Goal: Task Accomplishment & Management: Manage account settings

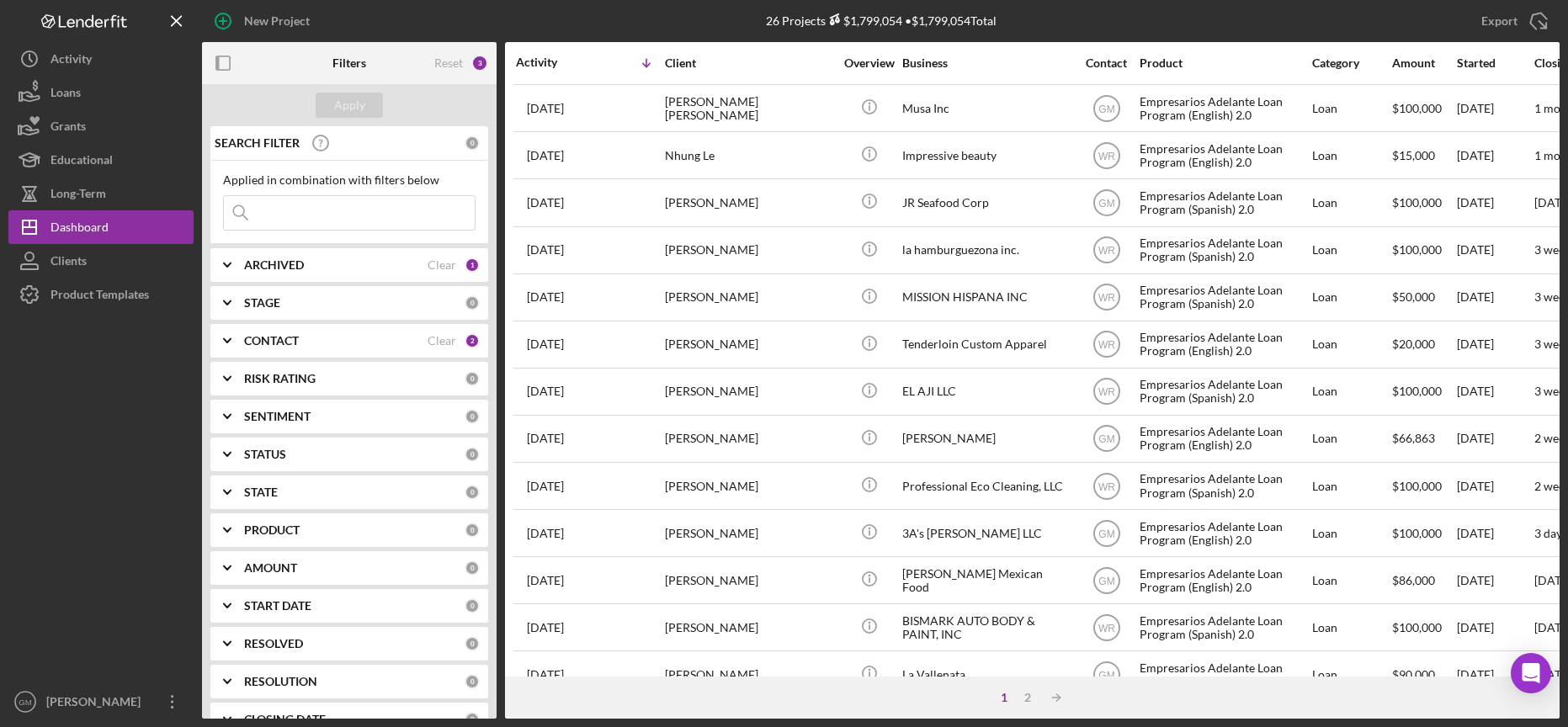
scroll to position [409, 0]
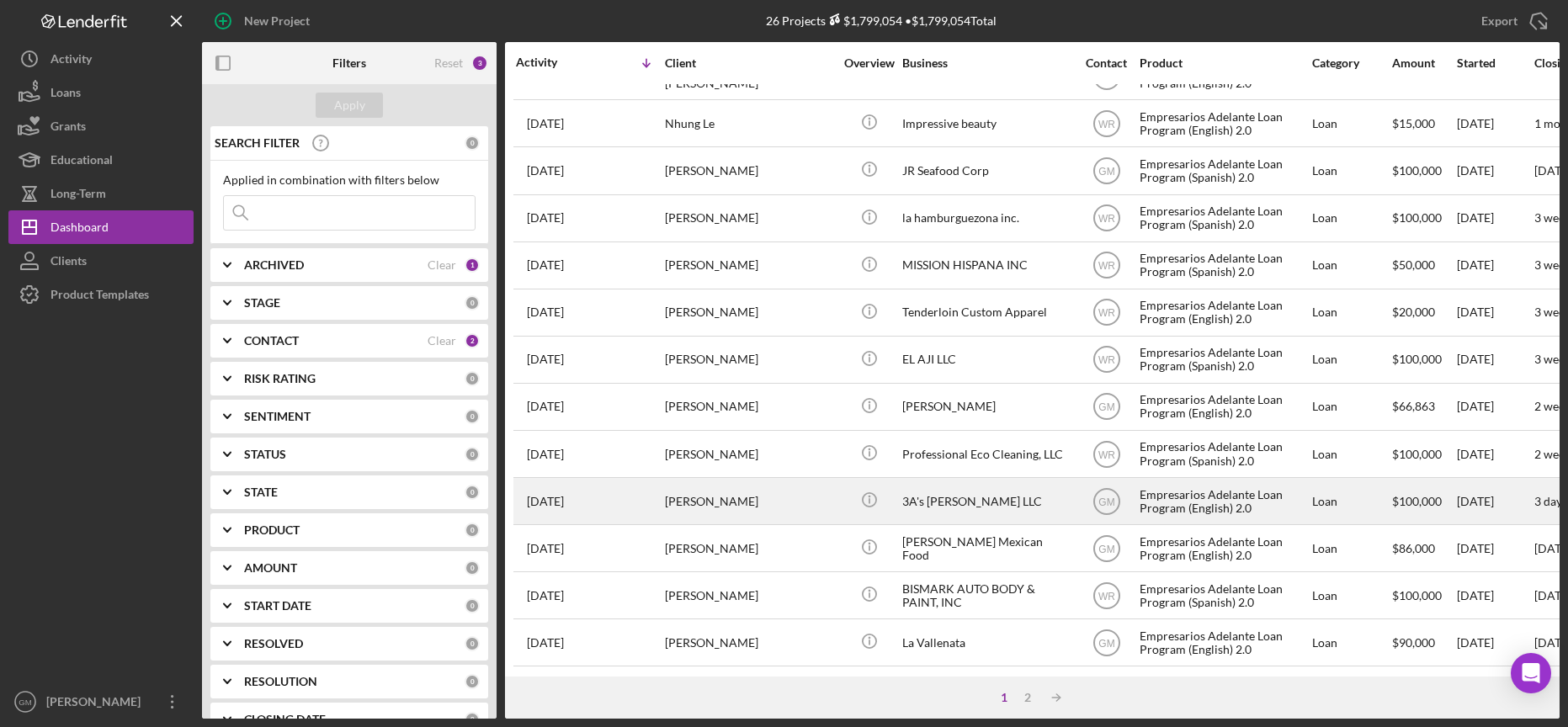
click at [948, 500] on div "3A's [PERSON_NAME] LLC" at bounding box center [986, 501] width 168 height 44
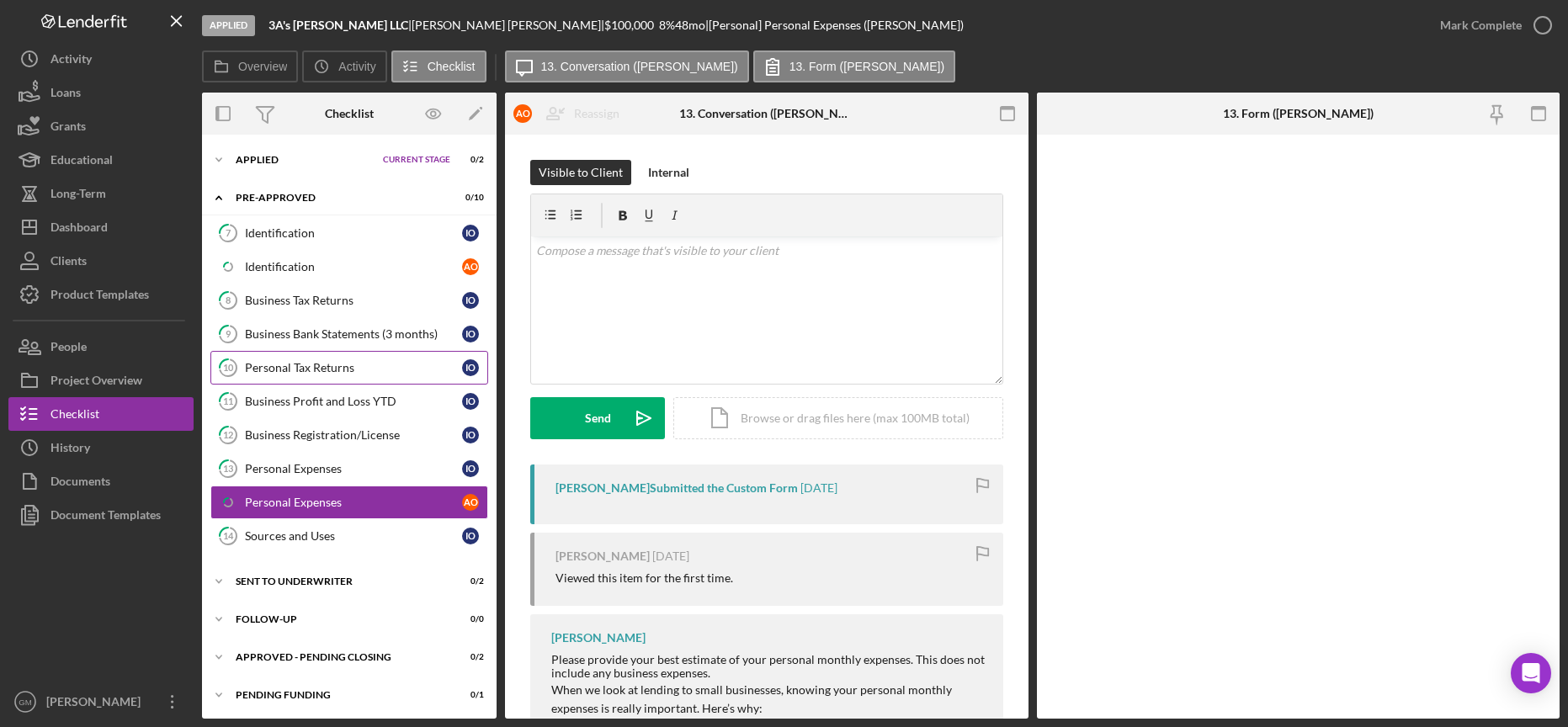
scroll to position [77, 0]
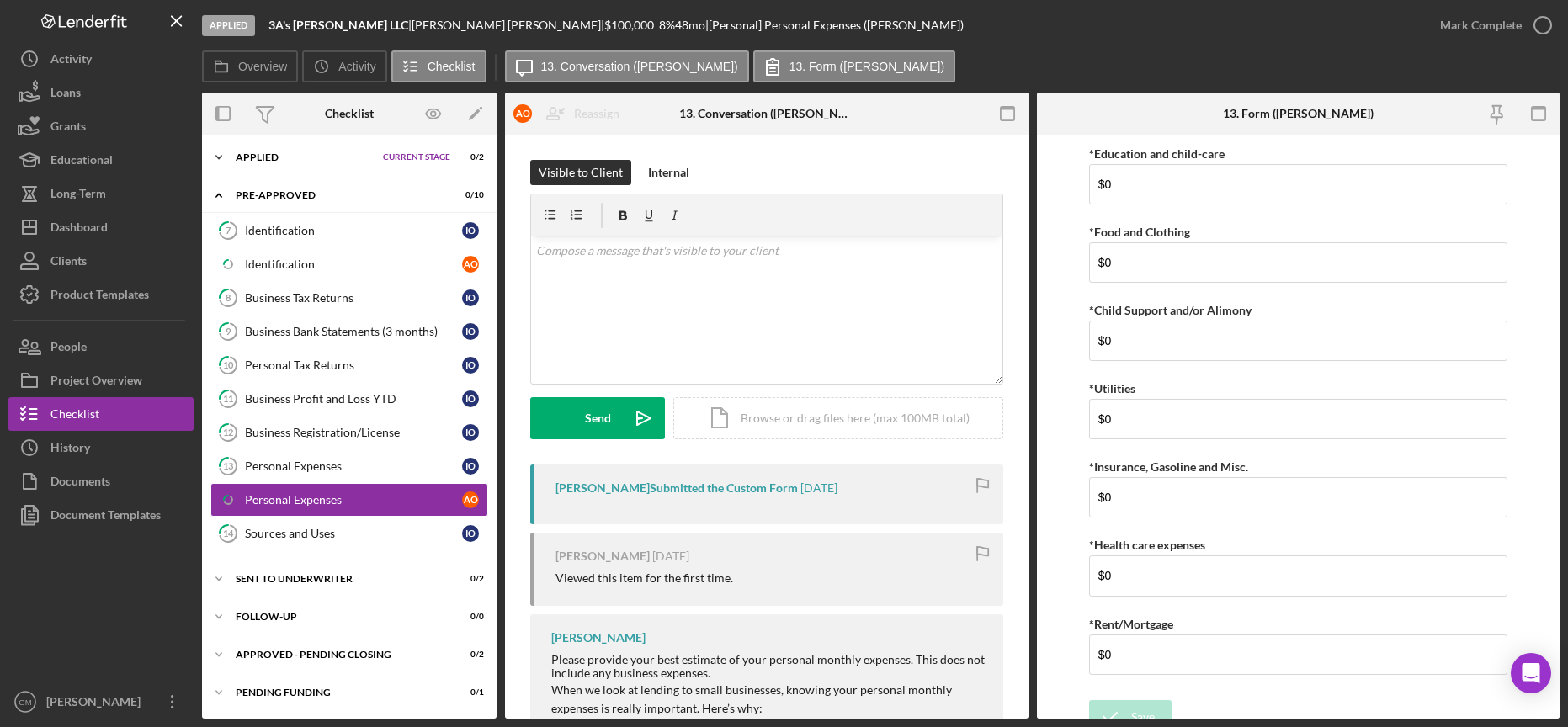
click at [221, 154] on icon "Icon/Expander" at bounding box center [218, 157] width 33 height 33
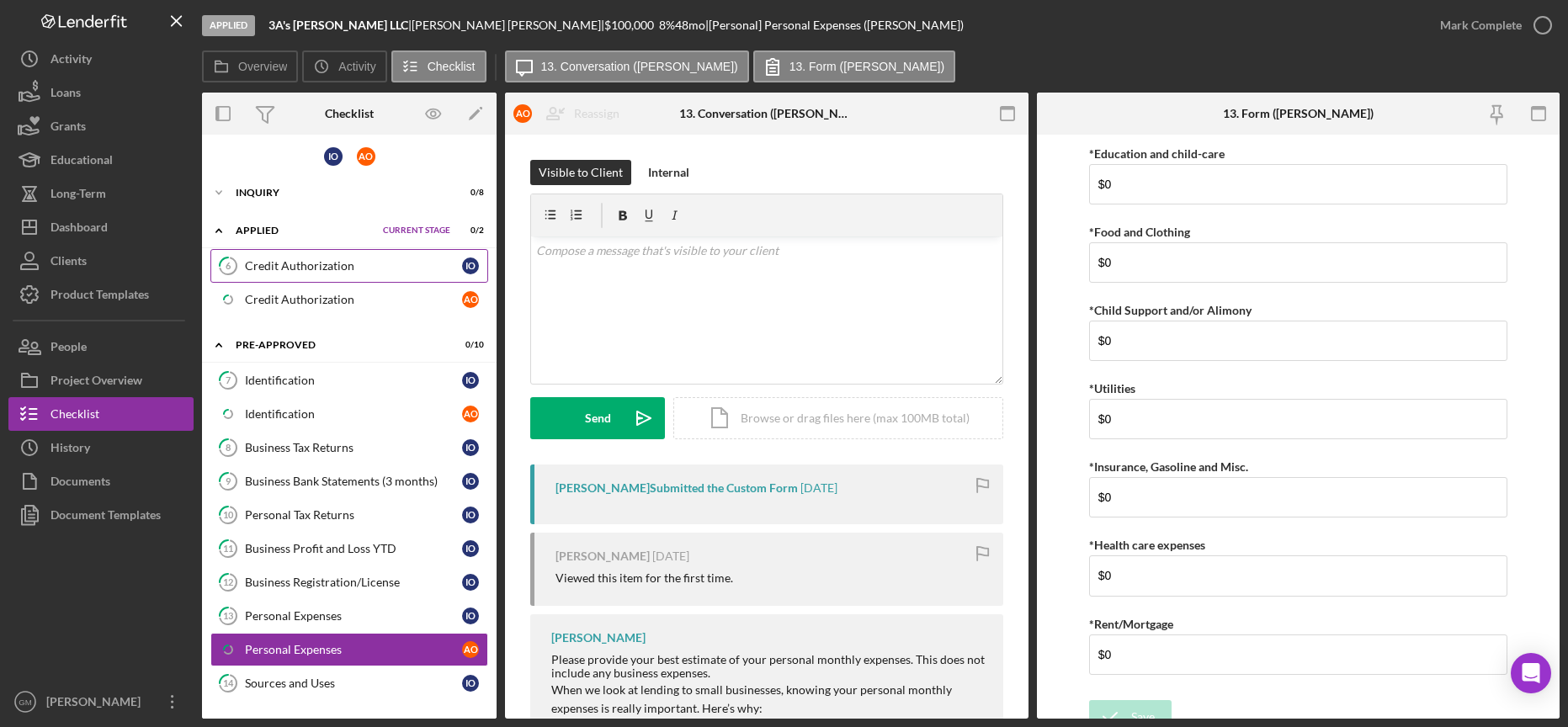
scroll to position [0, 0]
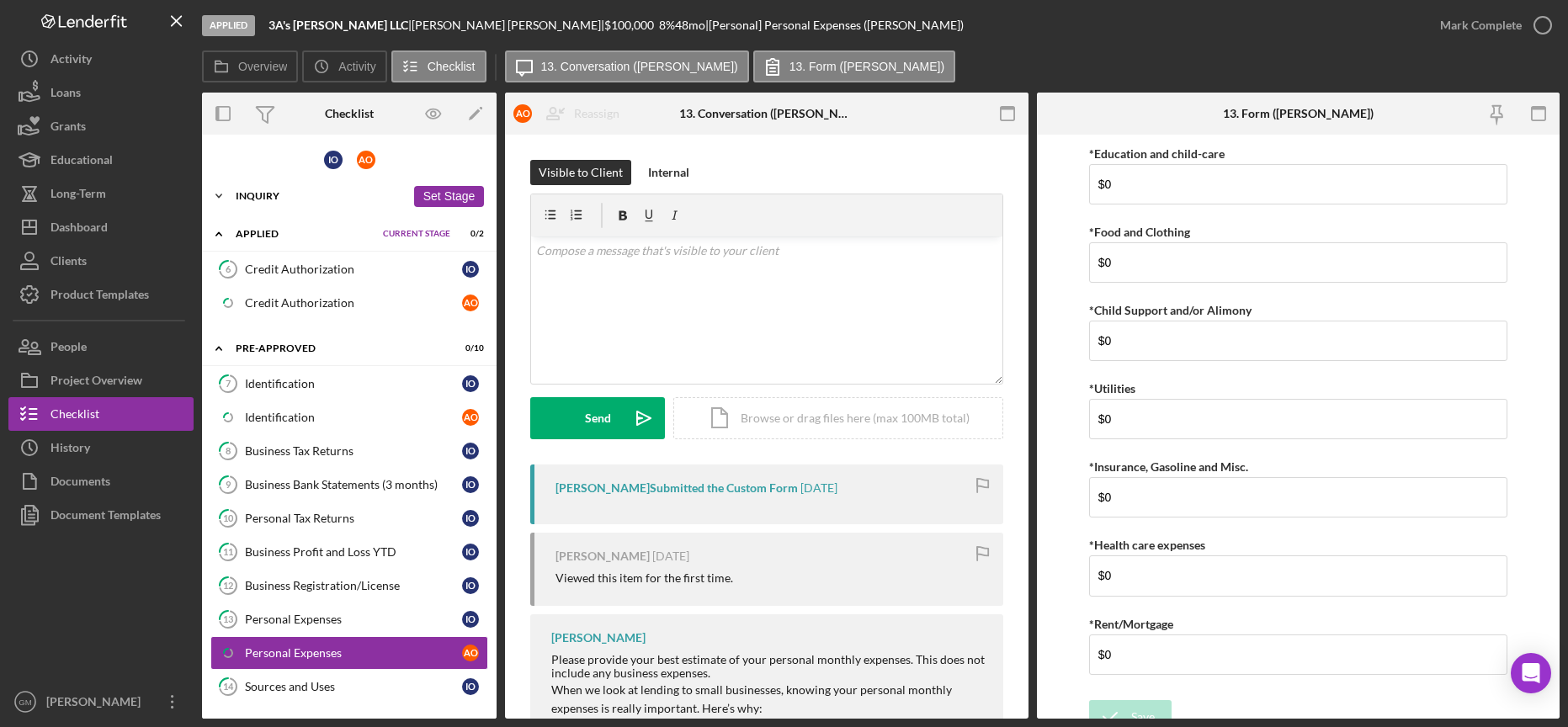
click at [221, 198] on icon "Icon/Expander" at bounding box center [218, 196] width 33 height 33
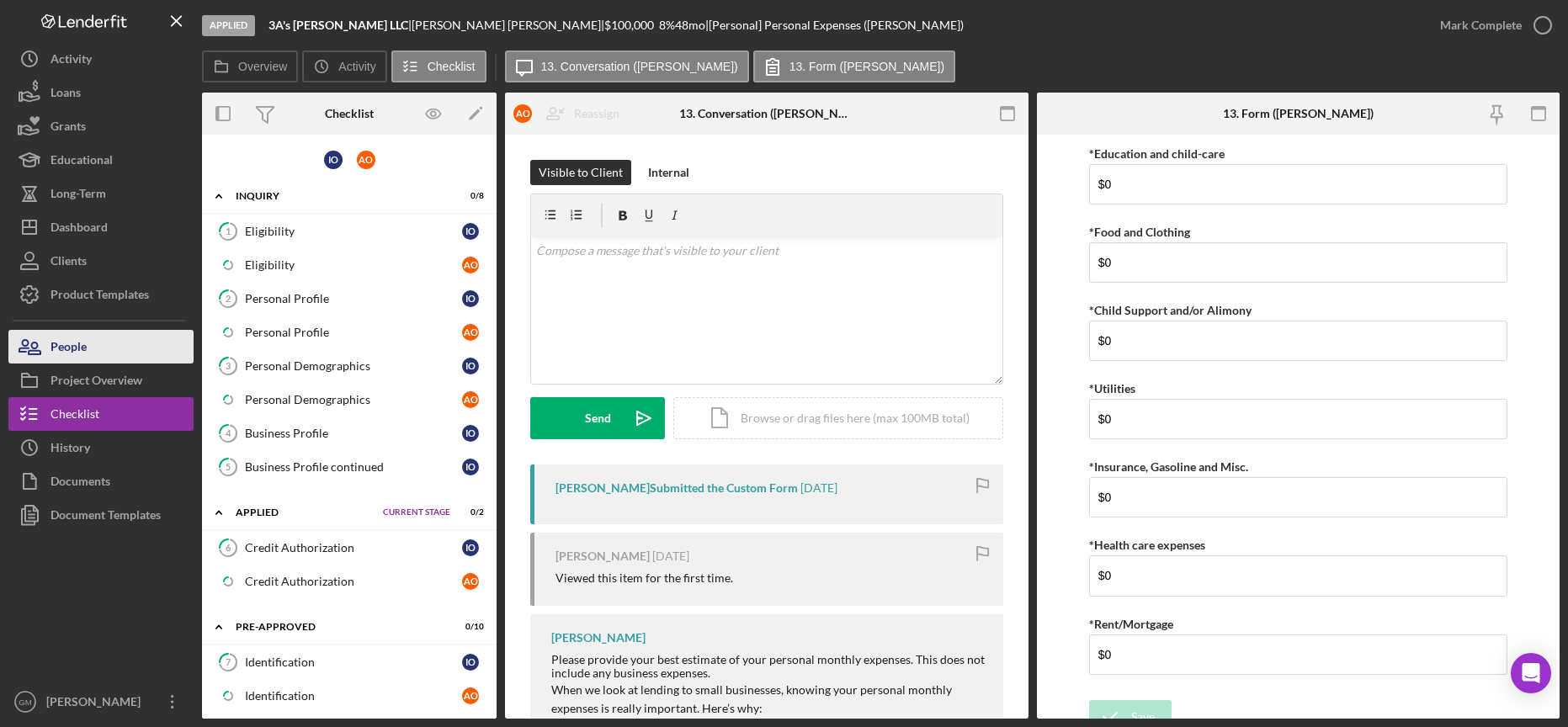
click at [123, 357] on button "People" at bounding box center [101, 346] width 186 height 33
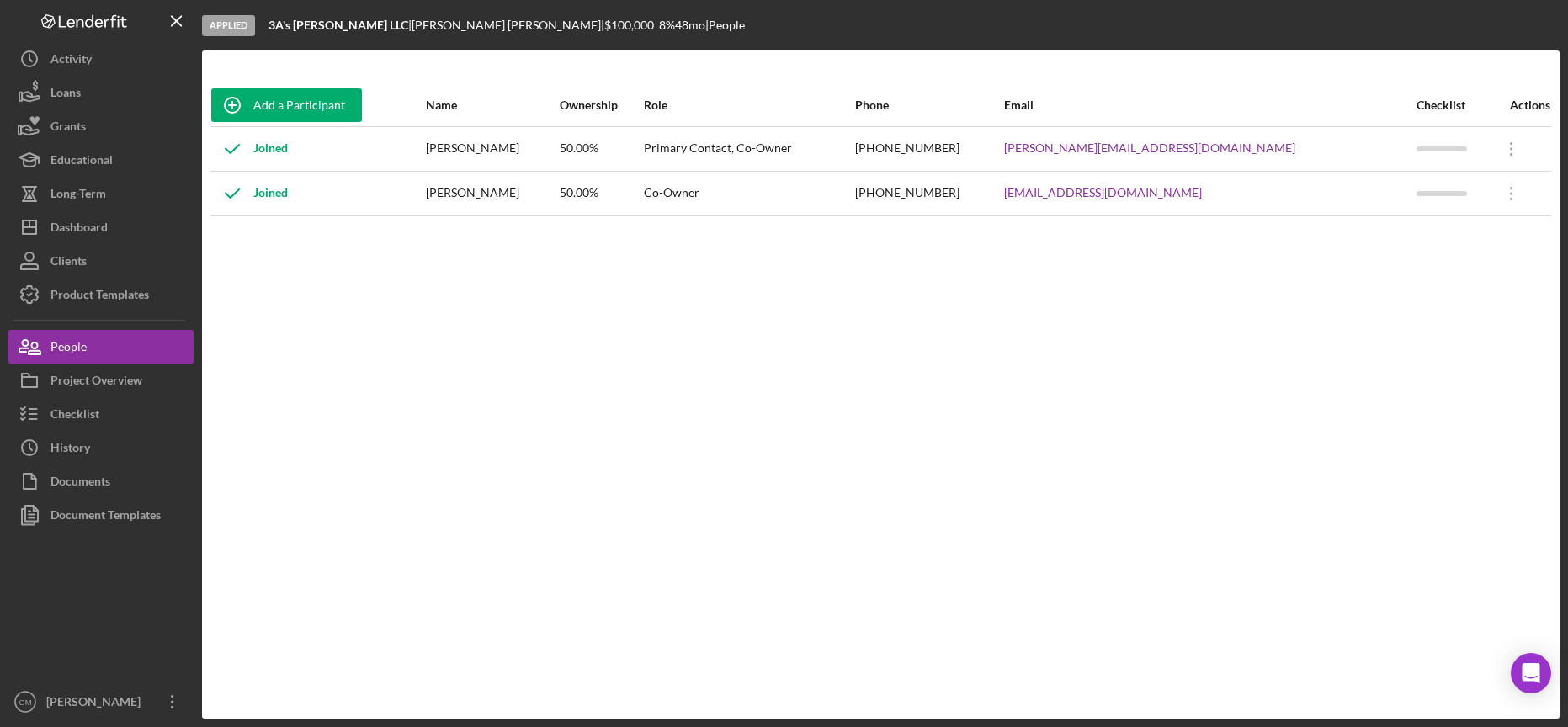
click at [514, 149] on div "[PERSON_NAME]" at bounding box center [492, 149] width 133 height 42
click at [1500, 145] on icon "Icon/Overflow" at bounding box center [1511, 149] width 42 height 42
click at [1436, 192] on div "Icon/Edit Edit" at bounding box center [1423, 193] width 186 height 34
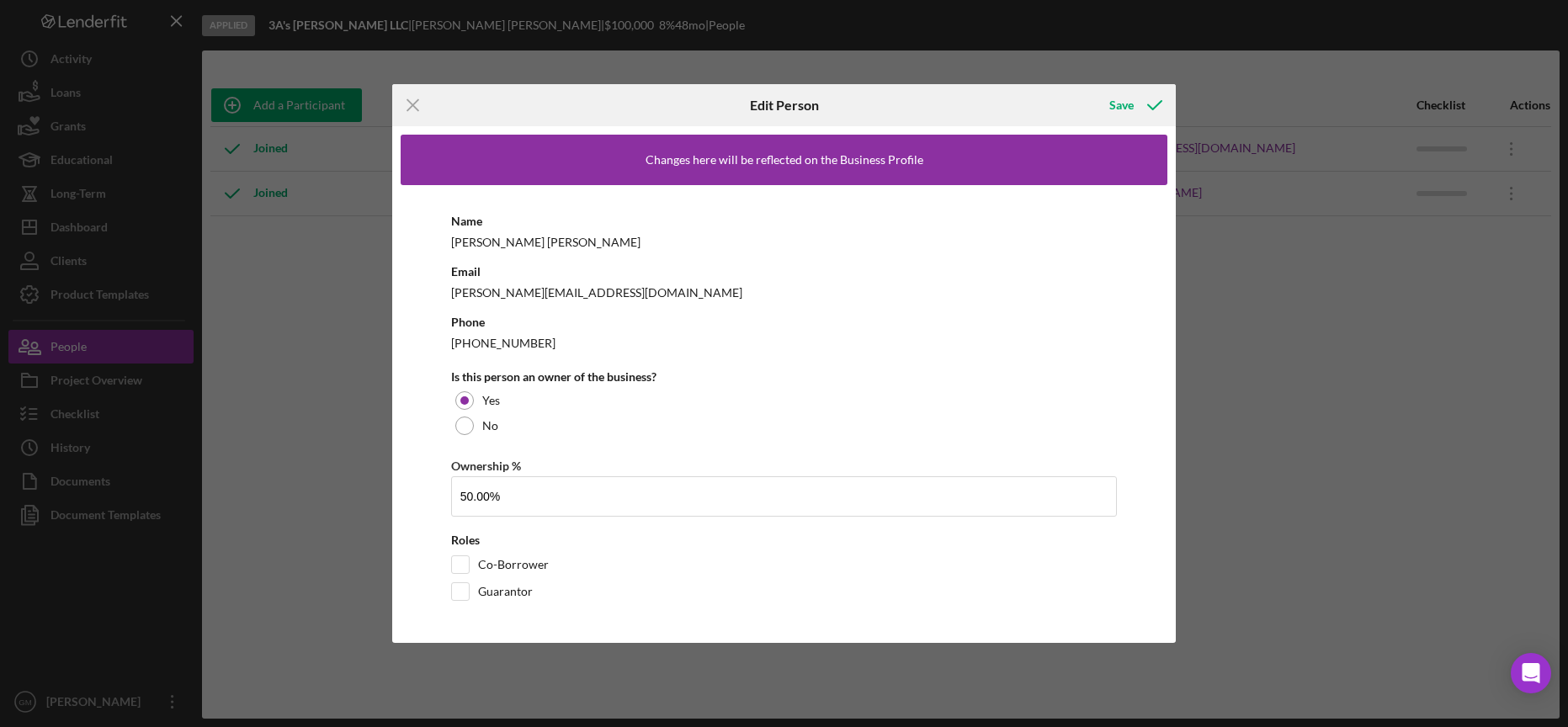
click at [516, 252] on div "Name [PERSON_NAME] Email [EMAIL_ADDRESS][DOMAIN_NAME] Phone [PHONE_NUMBER] Is t…" at bounding box center [784, 411] width 768 height 450
click at [1132, 100] on div "Save" at bounding box center [1121, 104] width 25 height 33
